Goal: Transaction & Acquisition: Purchase product/service

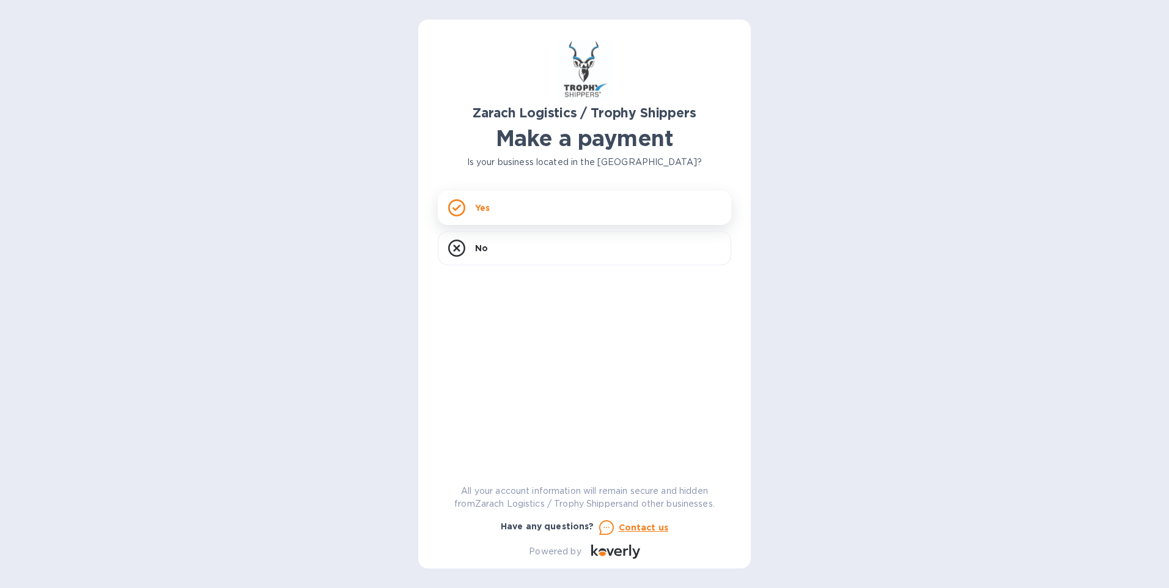
click at [459, 209] on icon at bounding box center [456, 207] width 17 height 17
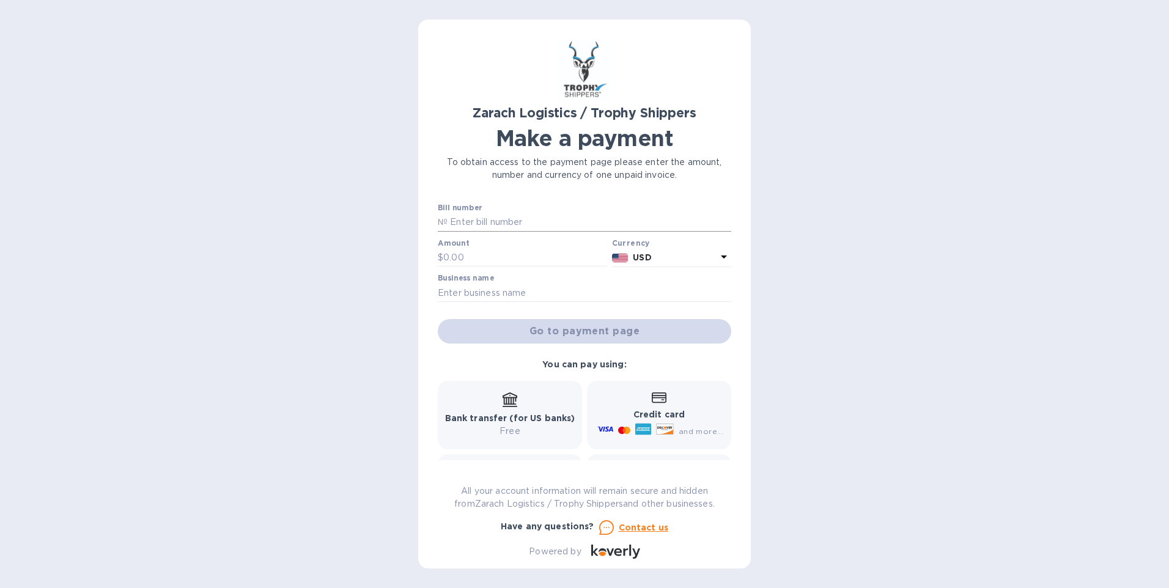
click at [451, 218] on input "text" at bounding box center [590, 222] width 284 height 18
type input "B00164655"
click at [470, 254] on input "text" at bounding box center [525, 258] width 164 height 18
type input "1,260.72"
click at [445, 286] on input "text" at bounding box center [585, 293] width 294 height 18
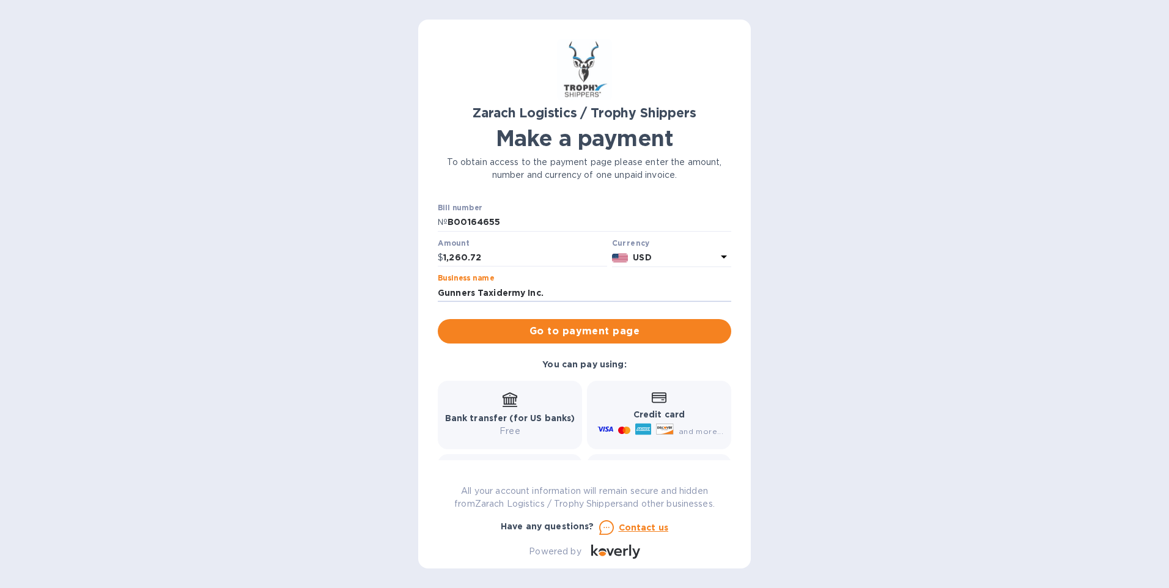
type input "Gunners Taxidermy Inc."
click at [652, 392] on span at bounding box center [659, 398] width 15 height 12
click at [655, 403] on icon at bounding box center [659, 398] width 15 height 10
click at [582, 330] on span "Go to payment page" at bounding box center [585, 331] width 274 height 15
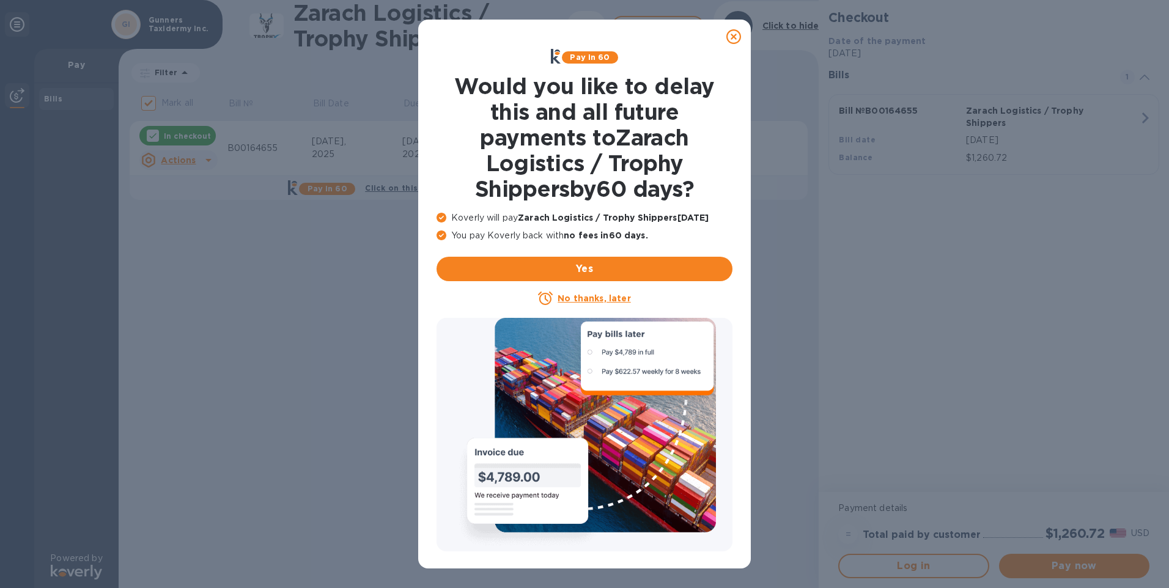
click at [576, 300] on u "No thanks, later" at bounding box center [594, 299] width 73 height 10
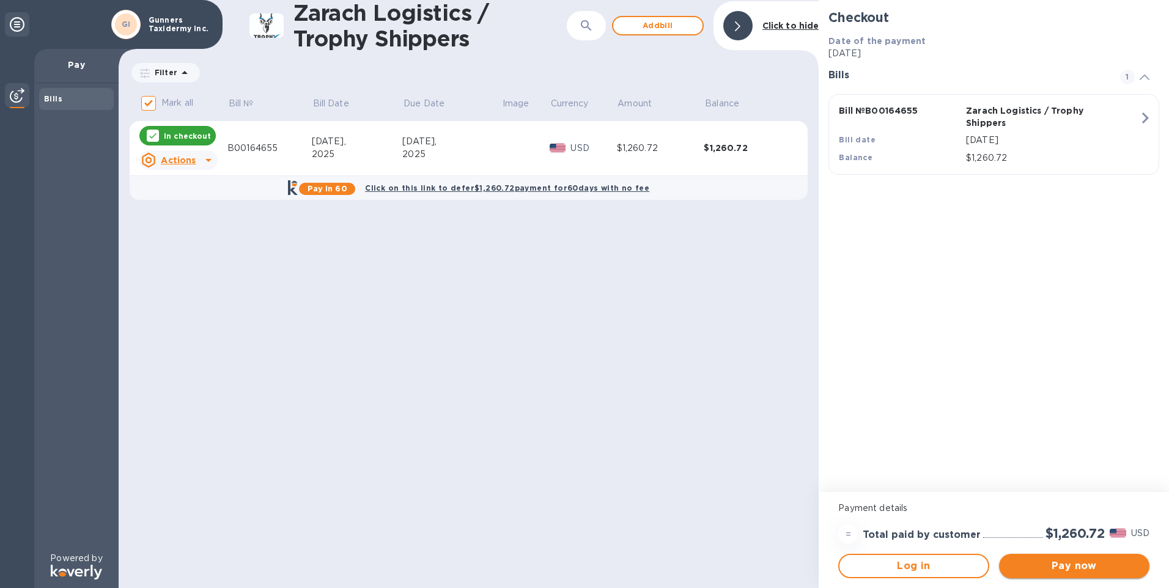
click at [1075, 563] on span "Pay now" at bounding box center [1074, 566] width 131 height 15
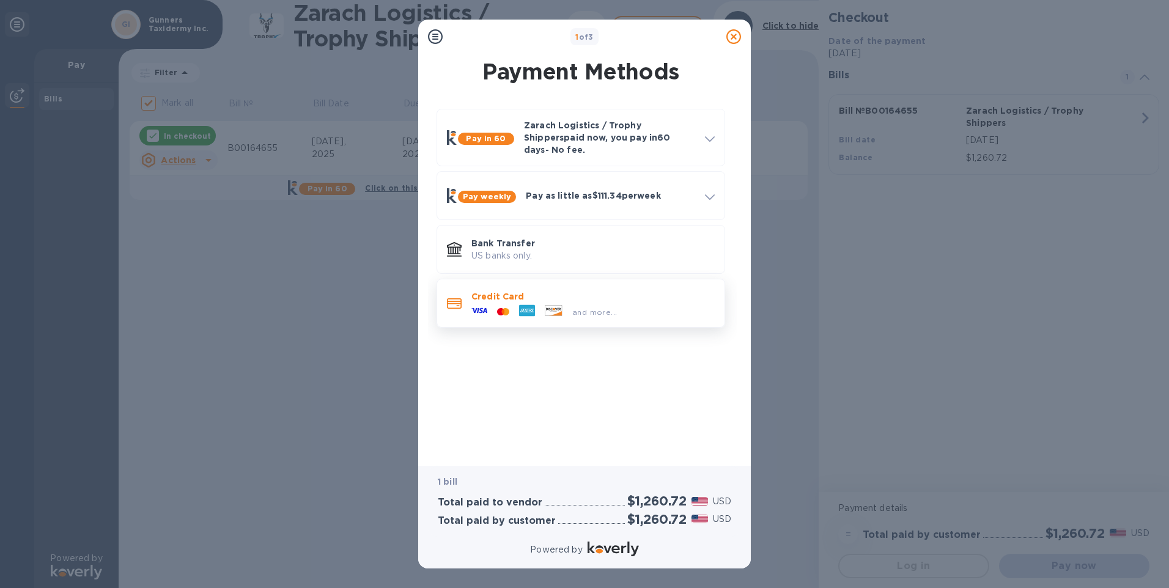
click at [481, 290] on p "Credit Card" at bounding box center [592, 296] width 243 height 12
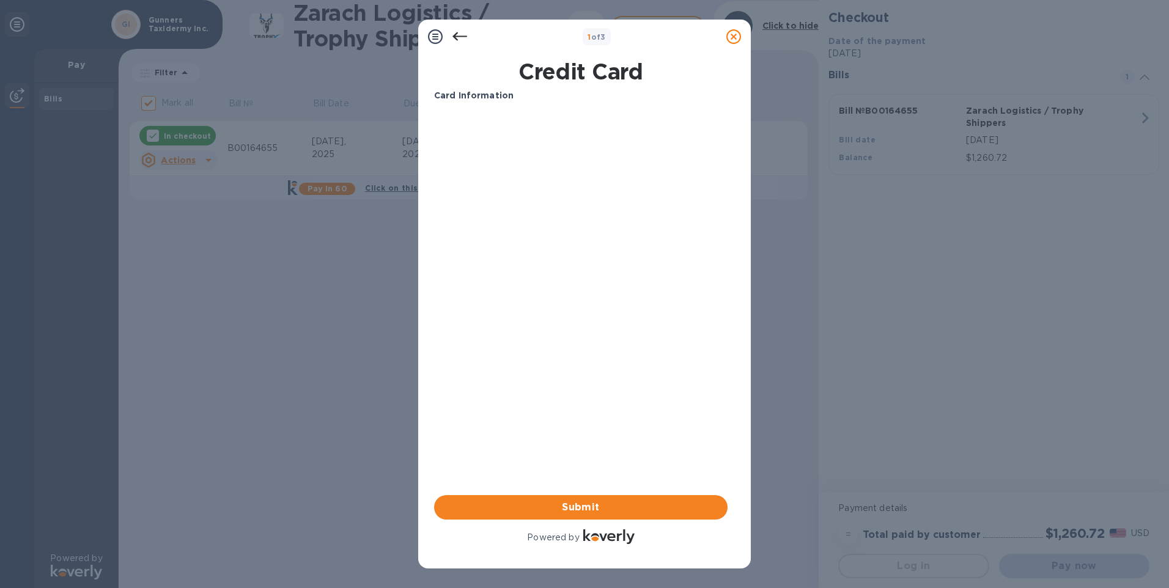
click at [432, 131] on div "Card Information Your browser does not support iframes Submit Powered by" at bounding box center [581, 318] width 298 height 462
click at [586, 504] on span "Submit" at bounding box center [581, 507] width 274 height 15
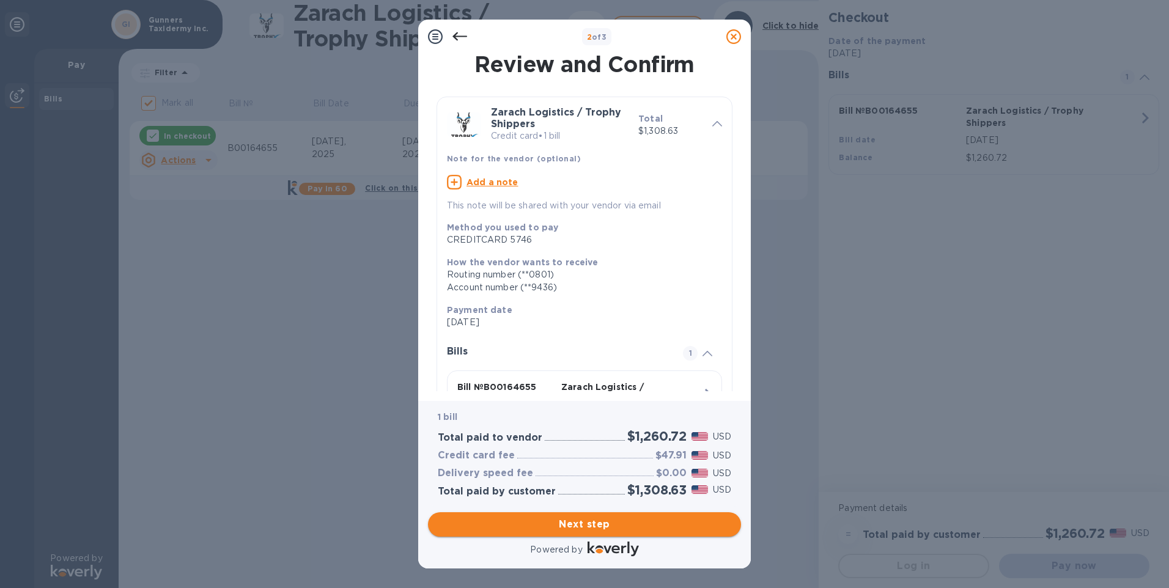
click at [574, 526] on span "Next step" at bounding box center [585, 524] width 294 height 15
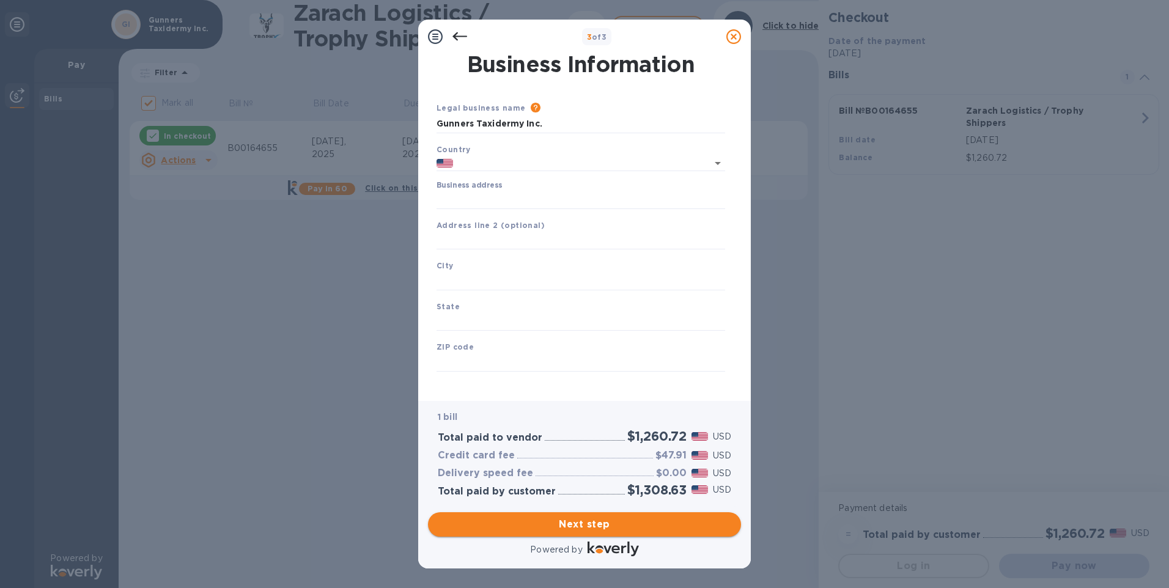
type input "[GEOGRAPHIC_DATA]"
click at [438, 197] on input "Business address" at bounding box center [581, 200] width 289 height 18
type input "[STREET_ADDRESS]"
type input "Ghent"
type input "KY"
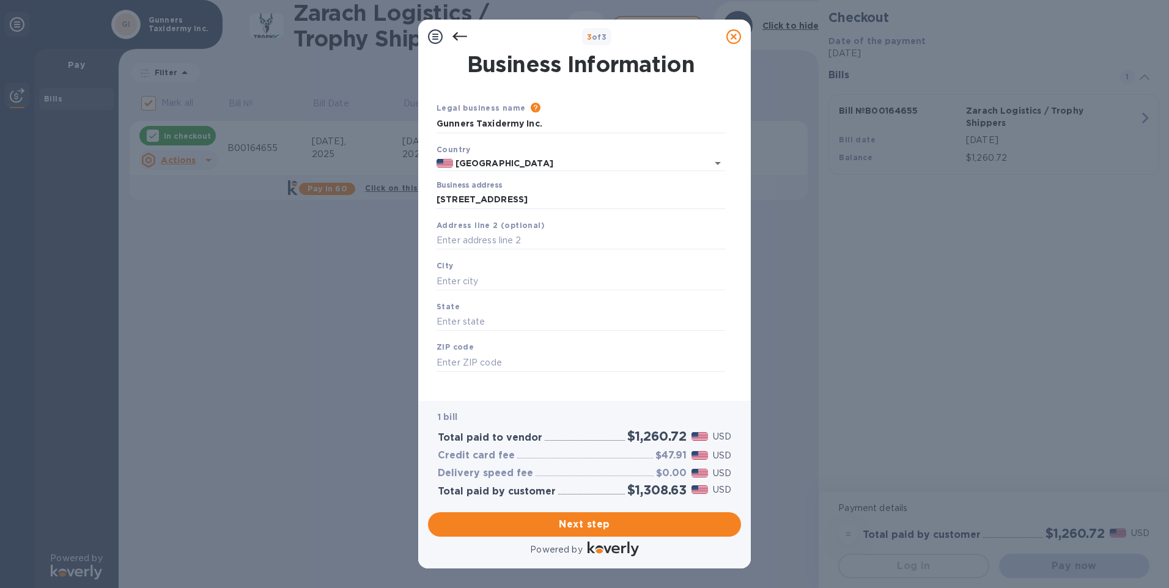
type input "41045"
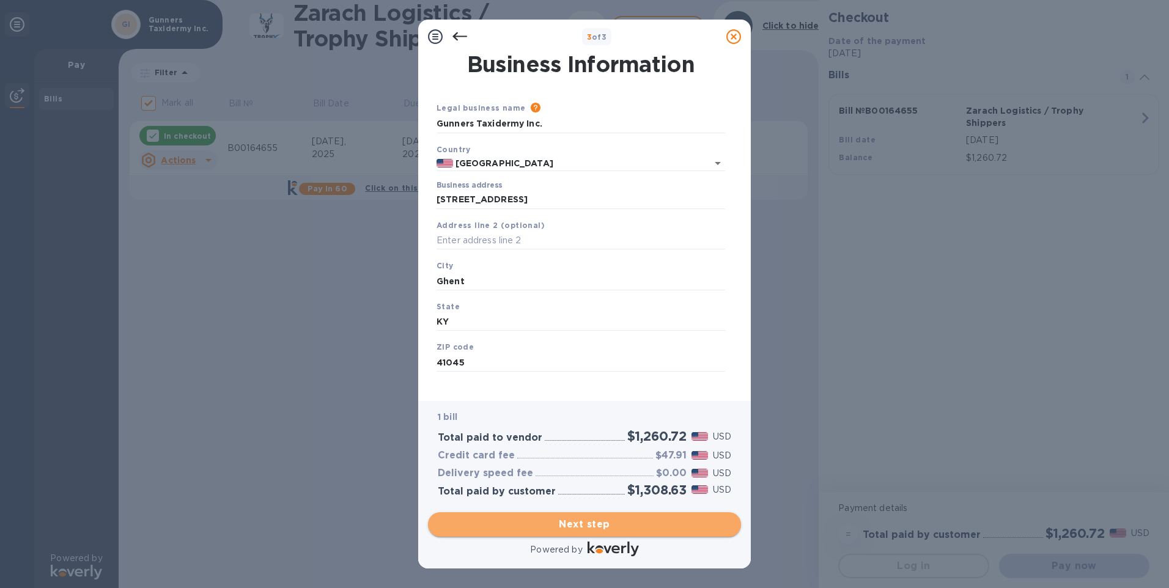
click at [580, 526] on span "Next step" at bounding box center [585, 524] width 294 height 15
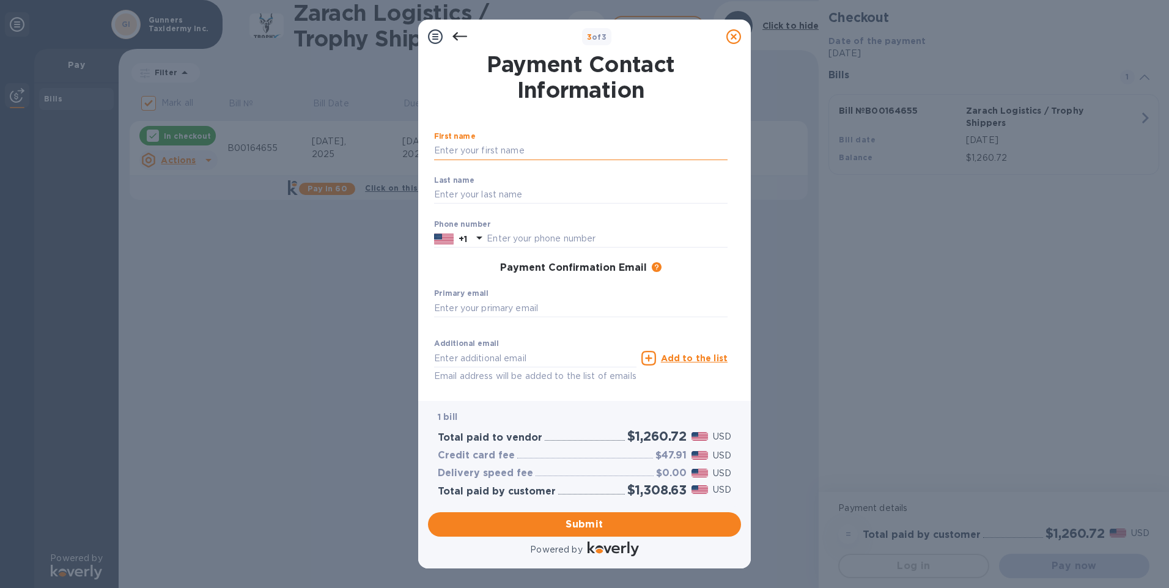
click at [465, 152] on input "text" at bounding box center [581, 151] width 294 height 18
type input "[PERSON_NAME]"
type input "8594896619"
type input "[EMAIL_ADDRESS][DOMAIN_NAME]"
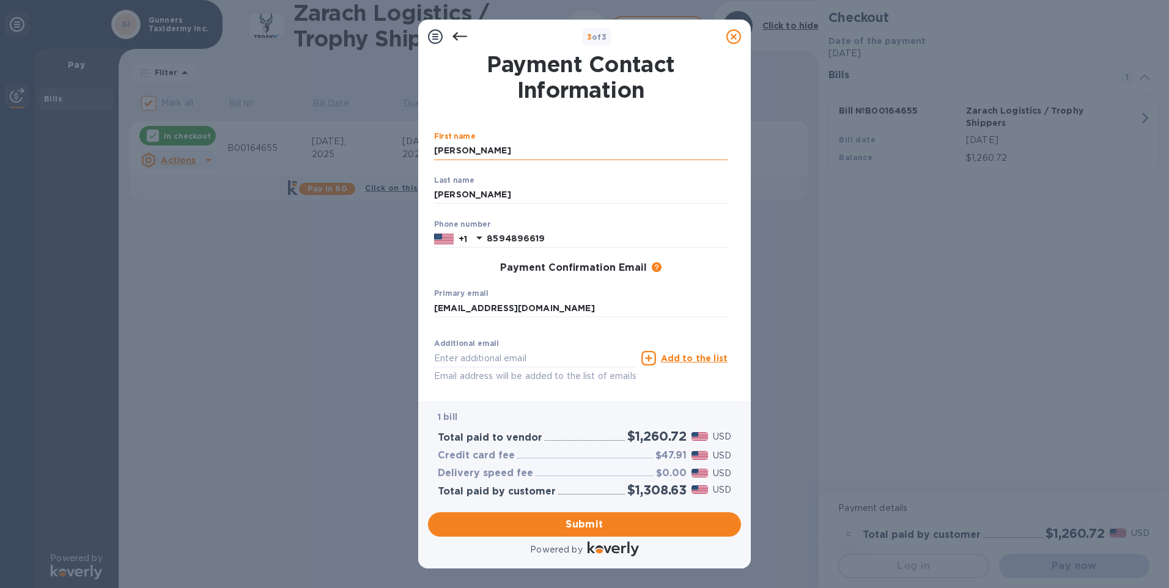
type input "[EMAIL_ADDRESS][DOMAIN_NAME]"
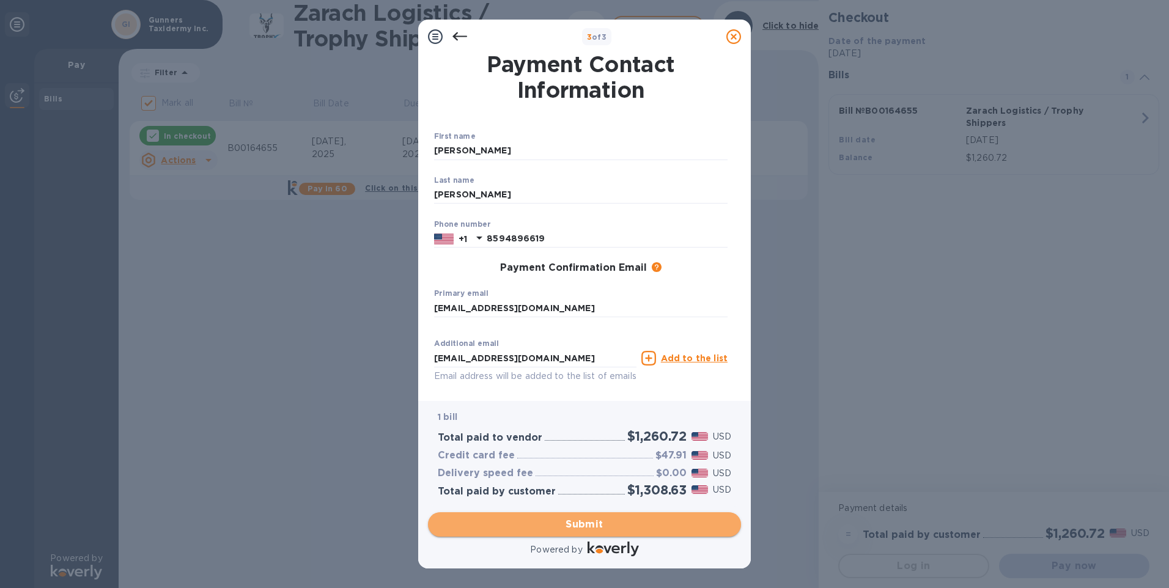
click at [580, 523] on span "Submit" at bounding box center [585, 524] width 294 height 15
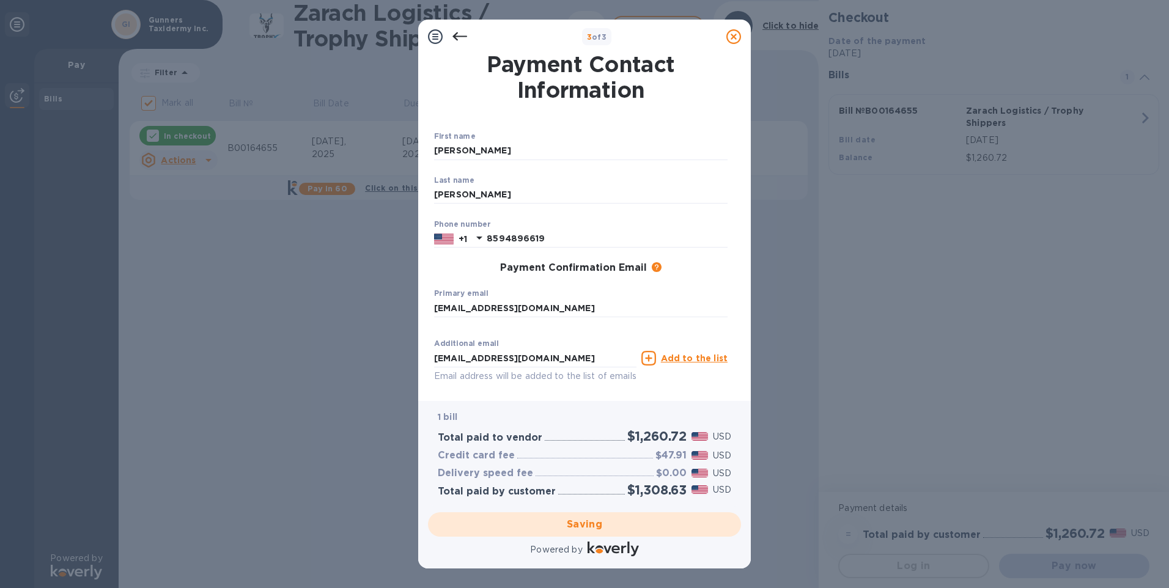
checkbox input "false"
